Goal: Find specific page/section

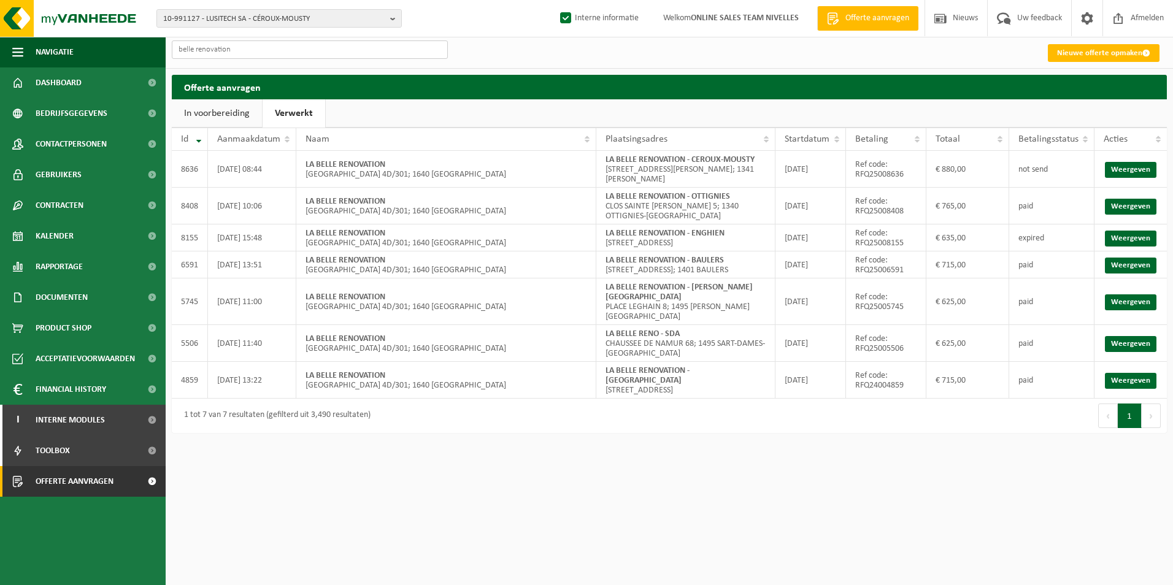
click at [252, 52] on input "belle renovation" at bounding box center [310, 49] width 276 height 18
click at [245, 18] on span "10-991127 - LUSITECH SA - CÉROUX-MOUSTY" at bounding box center [274, 19] width 222 height 18
type input "ISO PRO"
click at [248, 59] on strong "ISO PRO" at bounding box center [249, 57] width 27 height 8
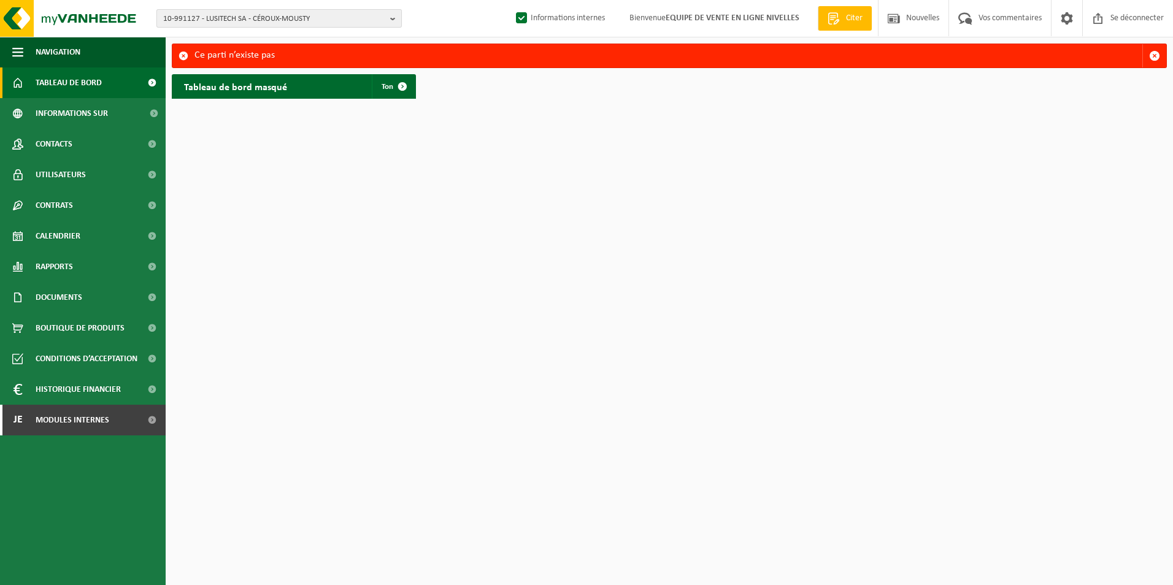
click at [236, 21] on span "10-991127 - LUSITECH SA - CÉROUX-MOUSTY" at bounding box center [274, 19] width 222 height 18
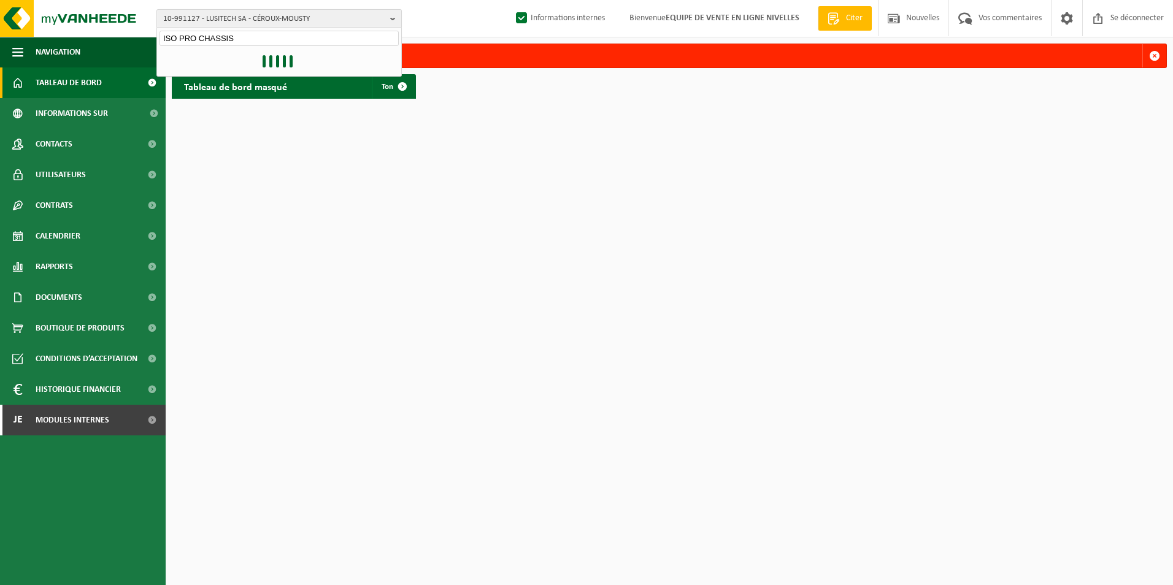
type input "ISO PRO CHASSIS"
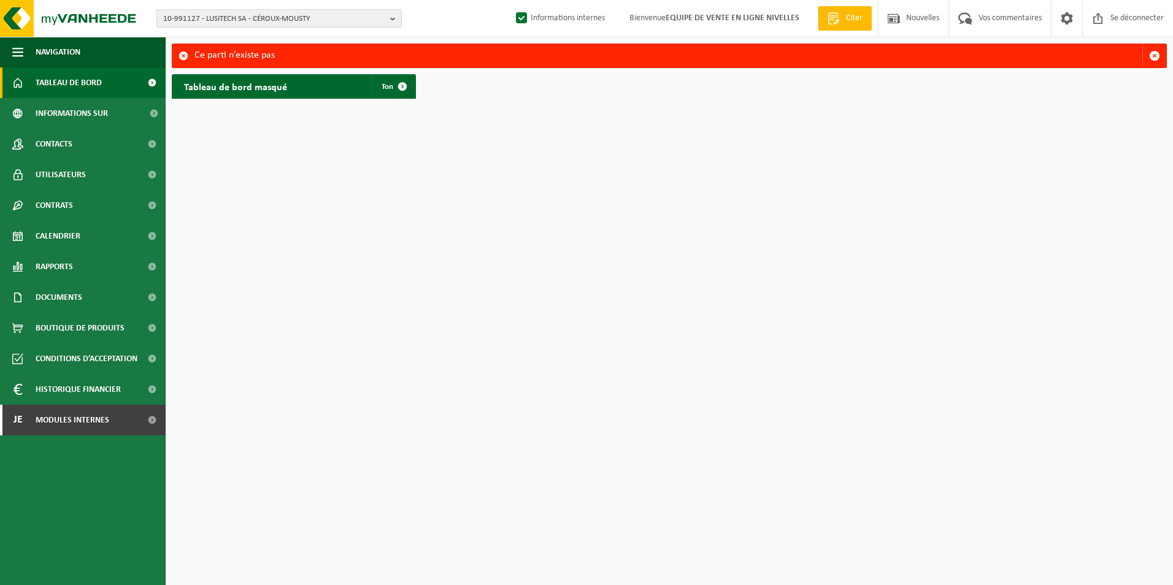
click at [237, 19] on span "10-991127 - LUSITECH SA - CÉROUX-MOUSTY" at bounding box center [274, 19] width 222 height 18
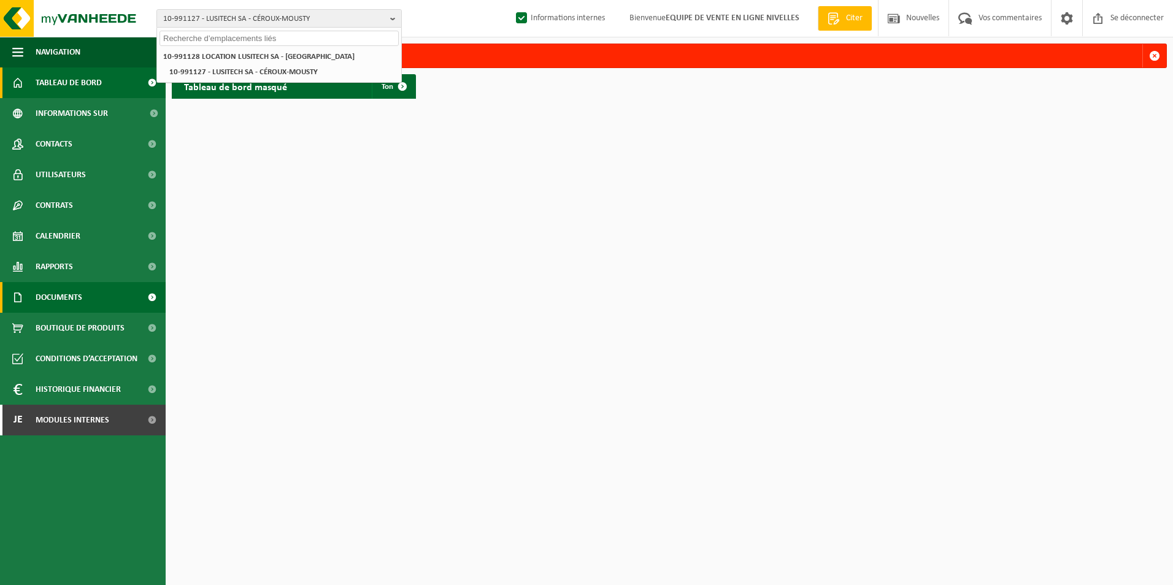
click at [45, 296] on span "Documents" at bounding box center [59, 297] width 47 height 31
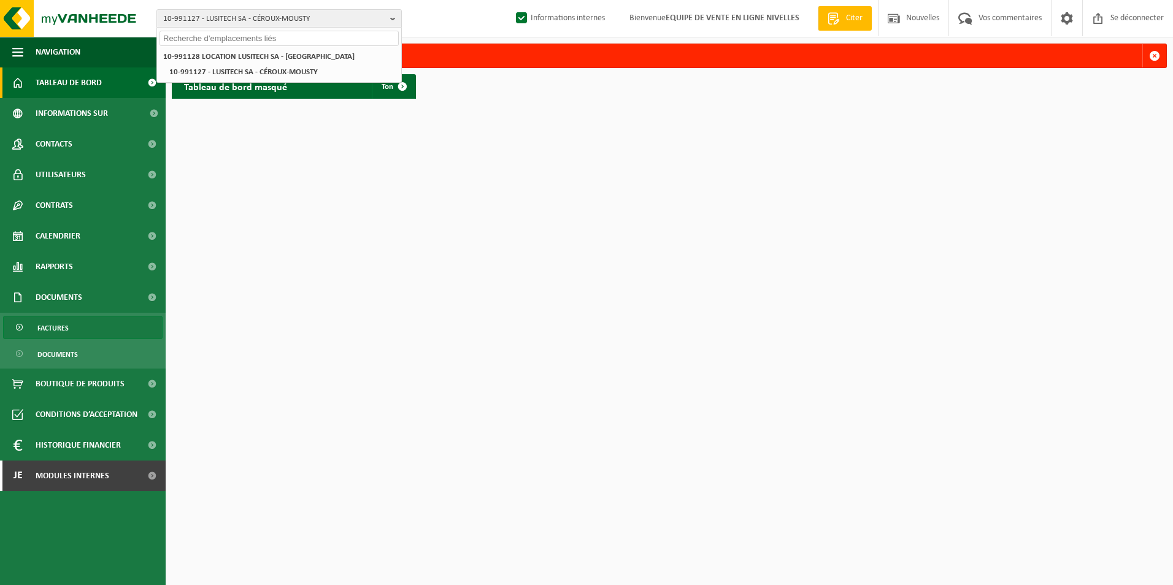
click at [47, 328] on span "Factures" at bounding box center [52, 328] width 31 height 23
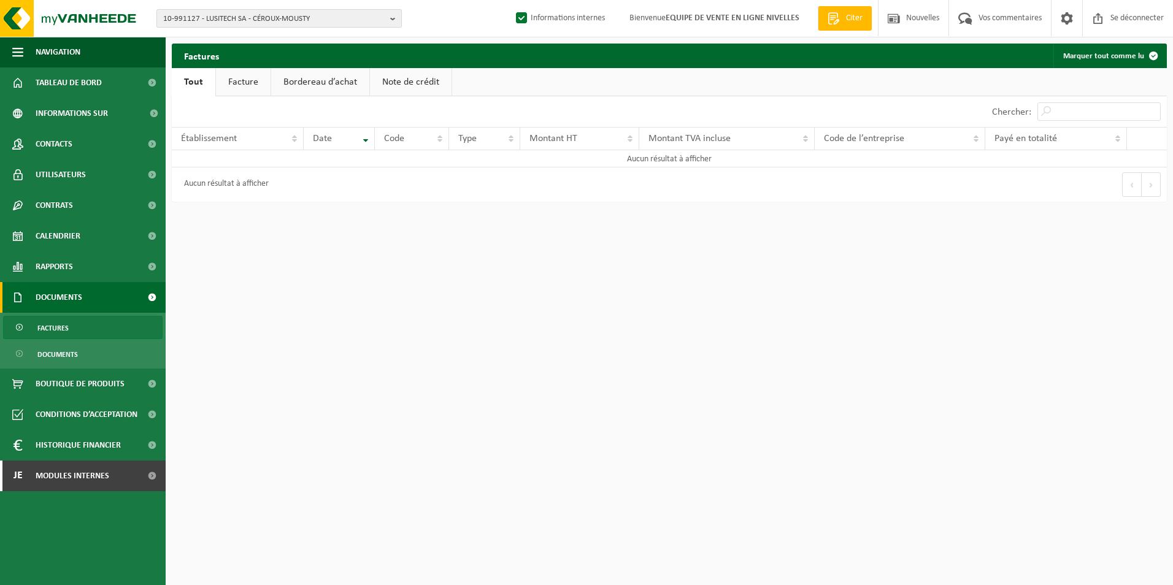
click at [213, 18] on span "10-991127 - LUSITECH SA - CÉROUX-MOUSTY" at bounding box center [274, 19] width 222 height 18
type input "ISO PRO"
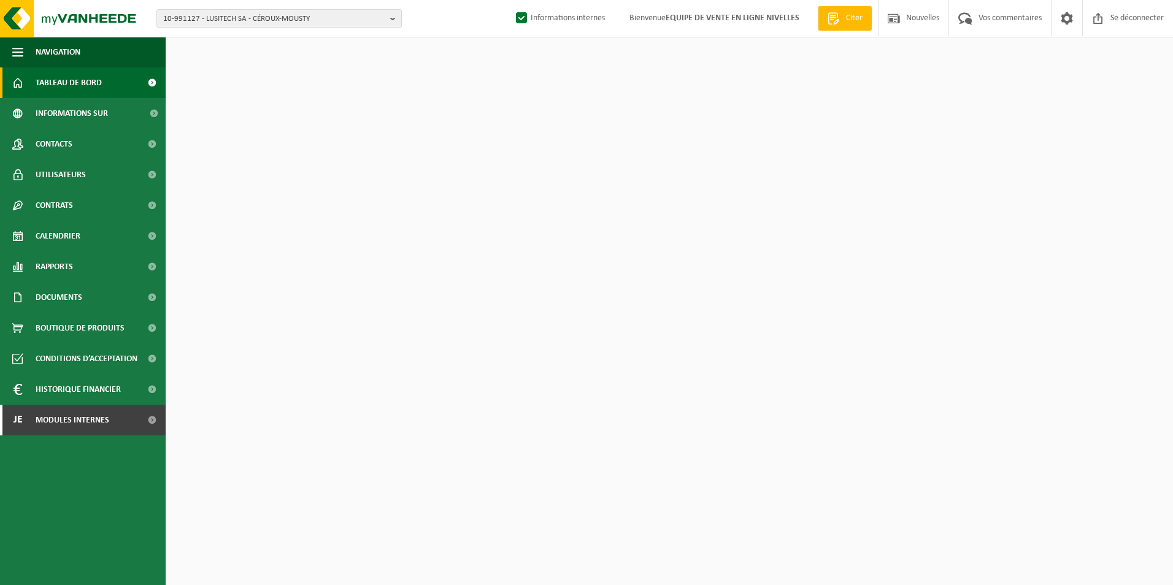
click at [232, 18] on span "10-991127 - LUSITECH SA - CÉROUX-MOUSTY" at bounding box center [274, 19] width 222 height 18
